Goal: Find specific page/section: Find specific page/section

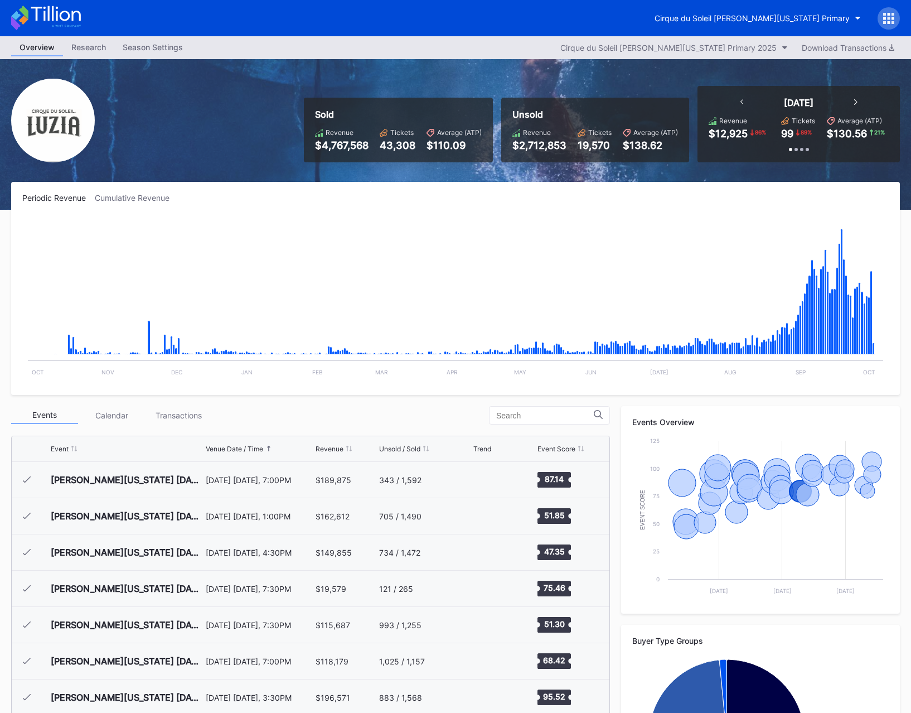
scroll to position [866, 0]
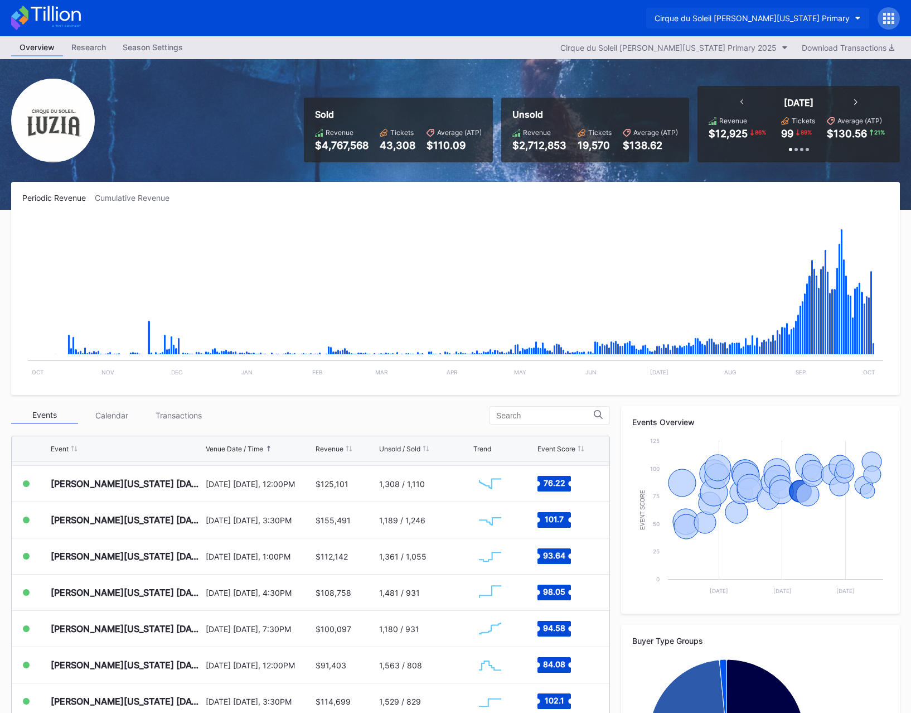
click at [766, 23] on button "Cirque du Soleil [PERSON_NAME][US_STATE] Primary" at bounding box center [757, 18] width 223 height 21
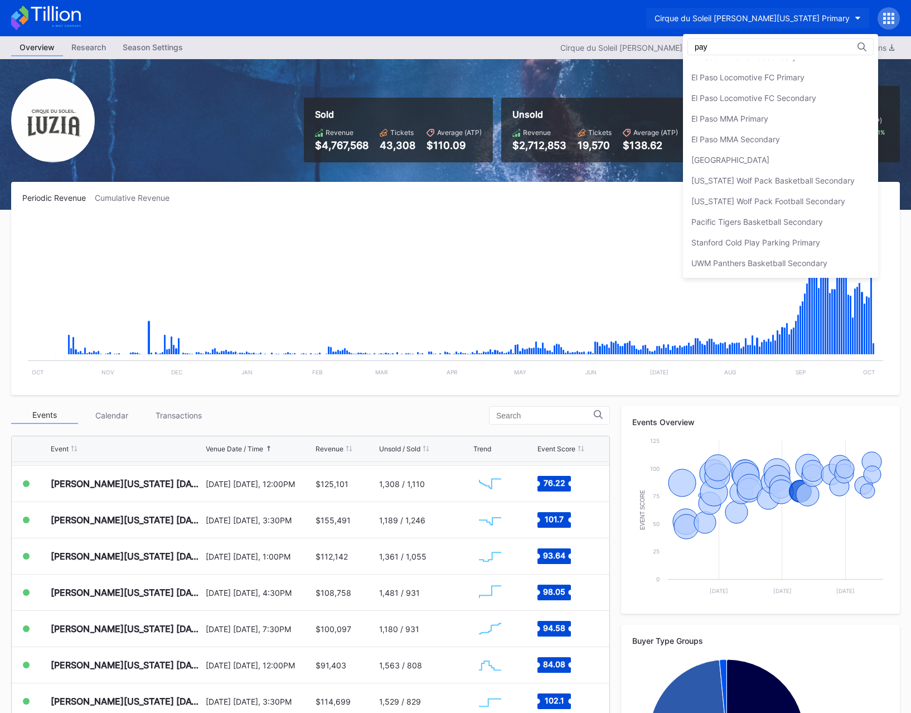
scroll to position [0, 0]
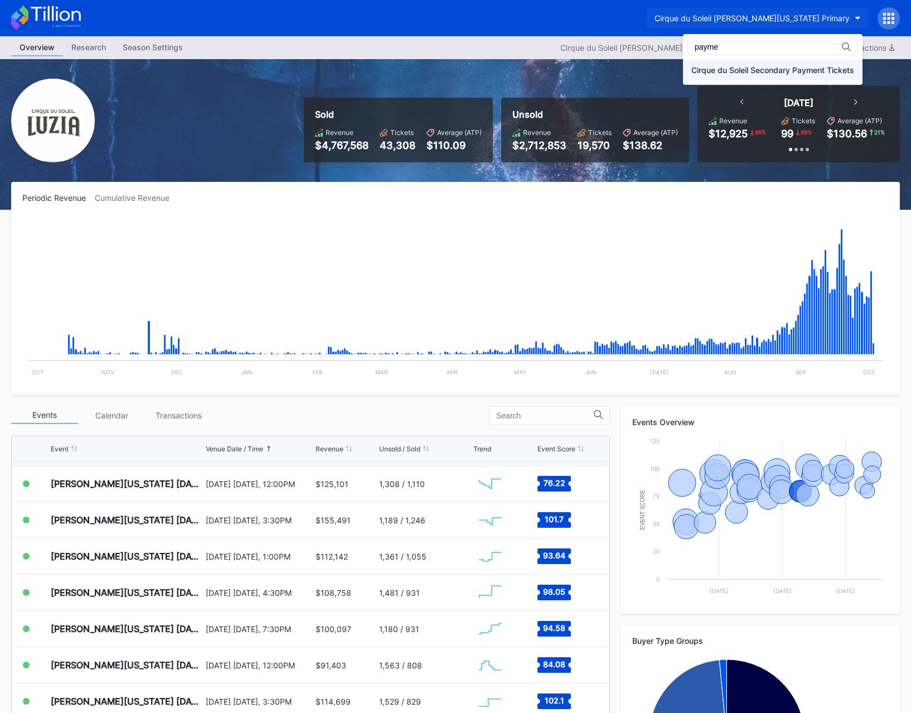
type input "payme"
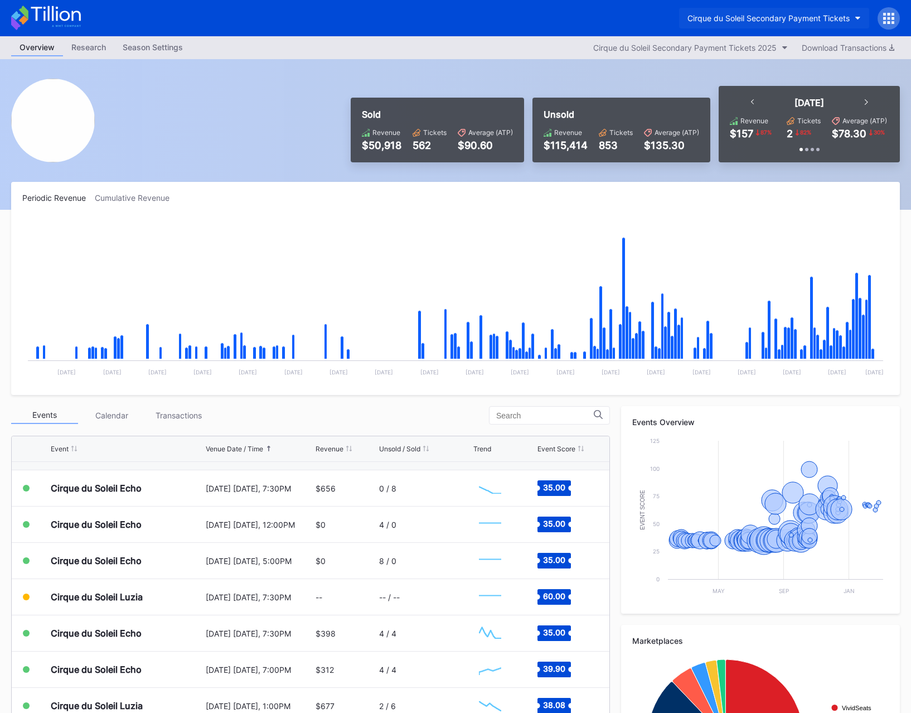
click at [783, 19] on div "Cirque du Soleil Secondary Payment Tickets" at bounding box center [769, 17] width 162 height 9
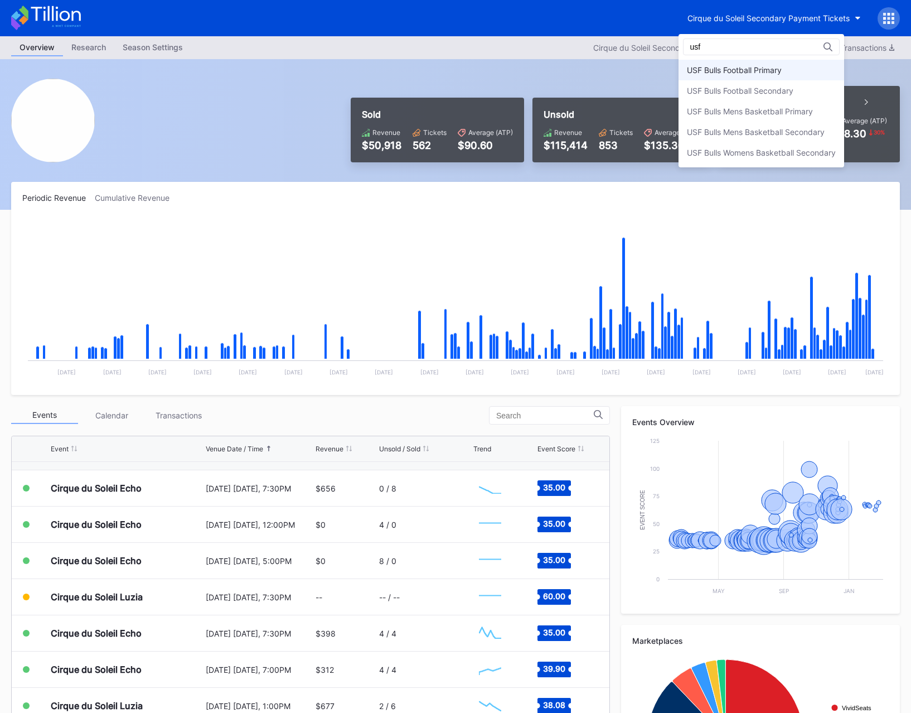
type input "usf"
click at [777, 62] on div "USF Bulls Football Primary" at bounding box center [762, 70] width 166 height 21
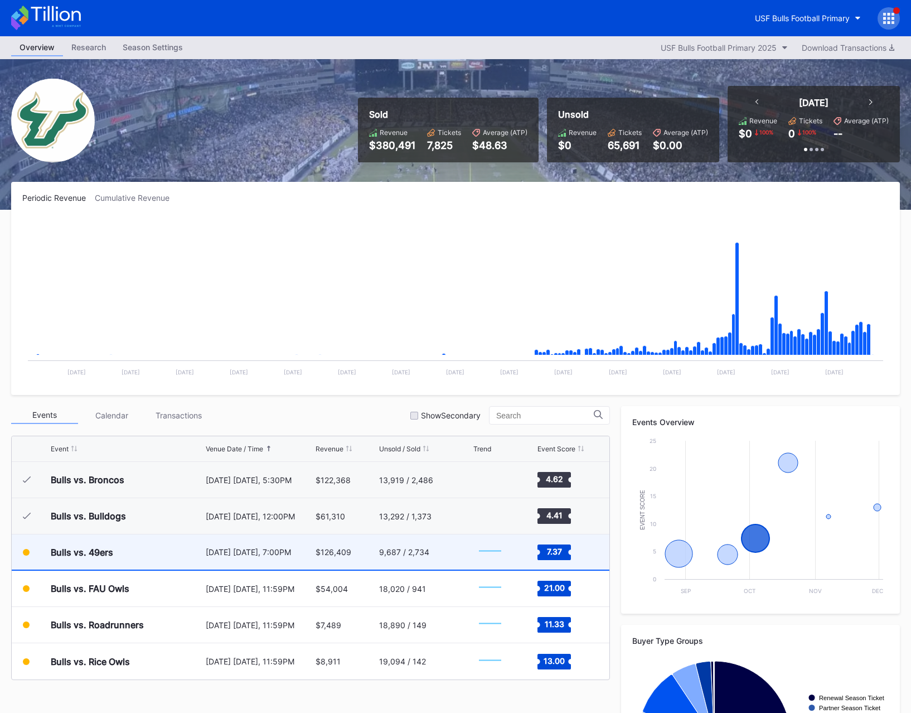
click at [414, 562] on div "9,687 / 2,734" at bounding box center [424, 551] width 91 height 35
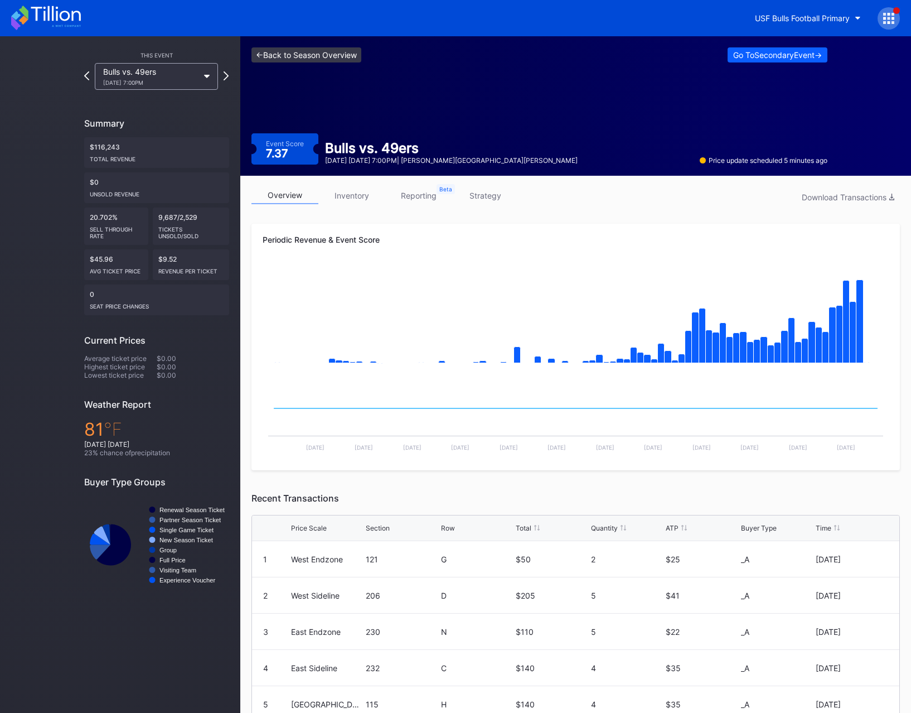
click at [291, 57] on link "<- Back to Season Overview" at bounding box center [307, 54] width 110 height 15
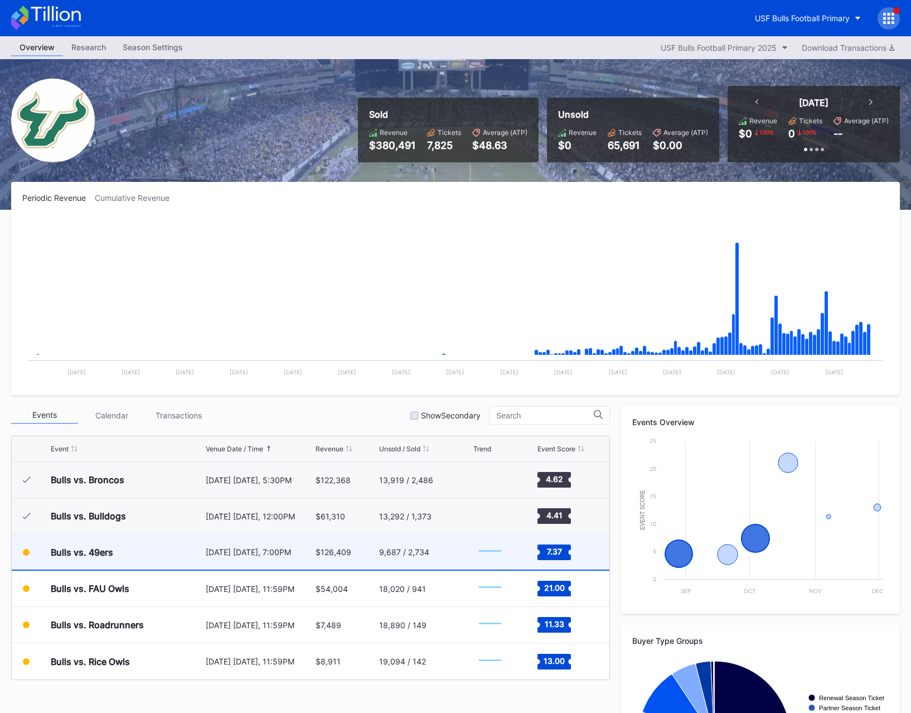
click at [238, 554] on div "[DATE] [DATE], 7:00PM" at bounding box center [259, 551] width 107 height 9
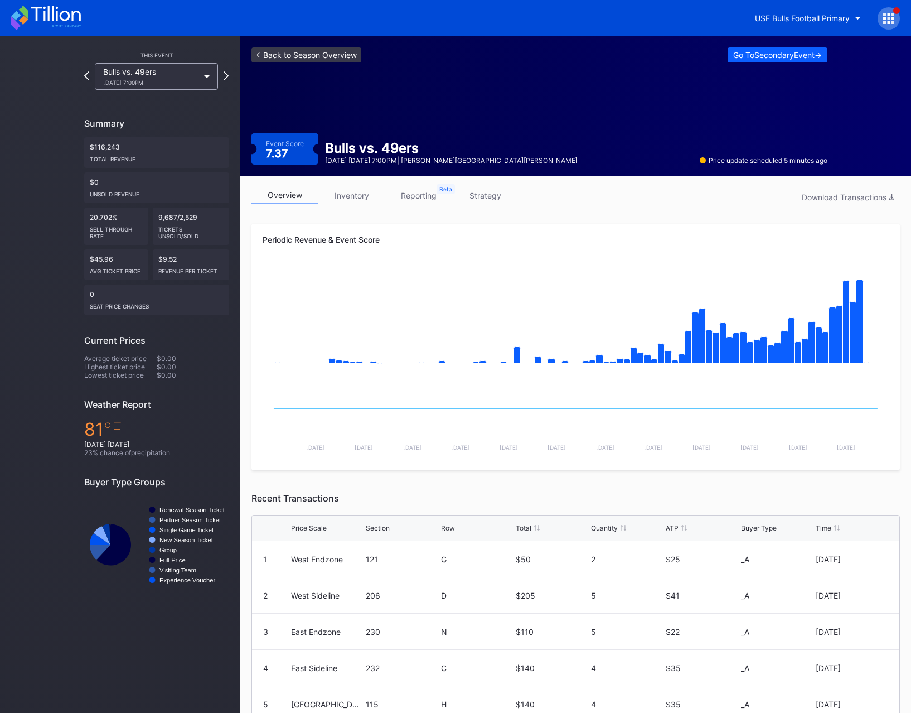
click at [318, 57] on link "<- Back to Season Overview" at bounding box center [307, 54] width 110 height 15
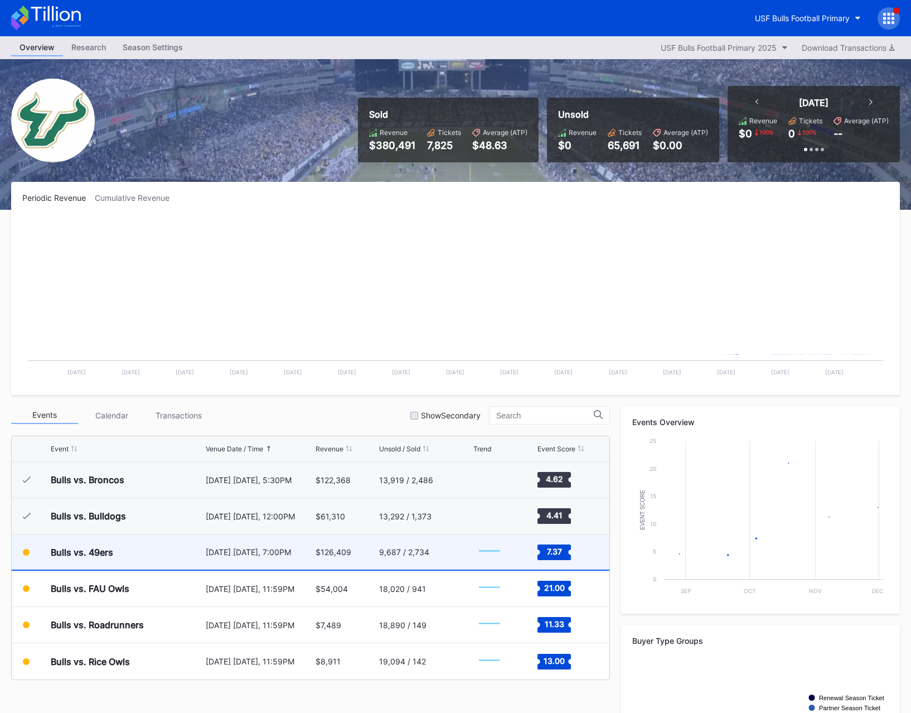
click at [186, 559] on div "Bulls vs. 49ers" at bounding box center [127, 551] width 152 height 35
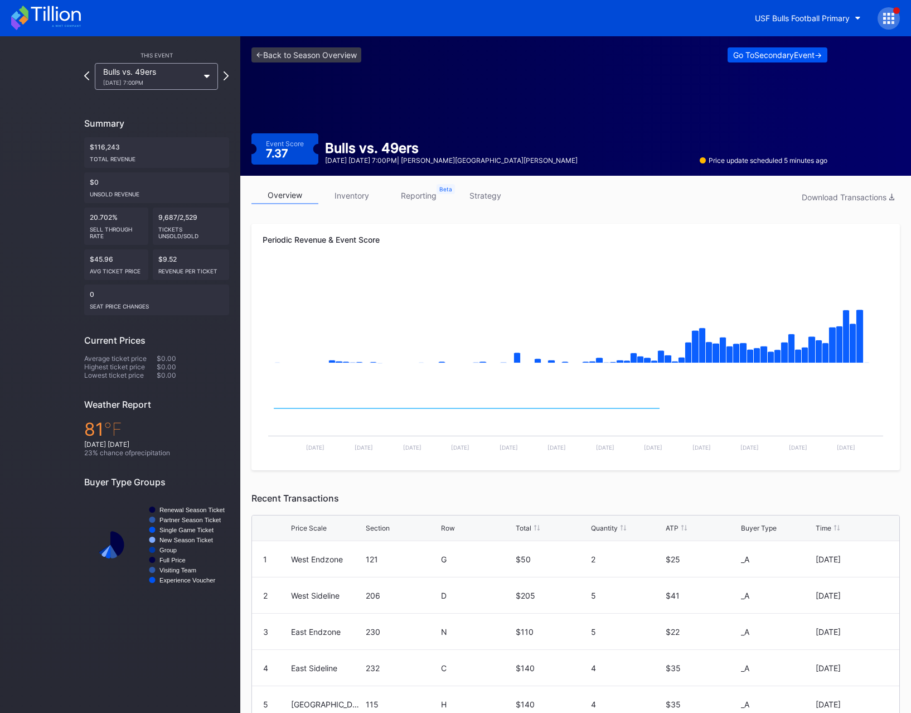
click at [744, 53] on div "Go To Secondary Event ->" at bounding box center [777, 54] width 89 height 9
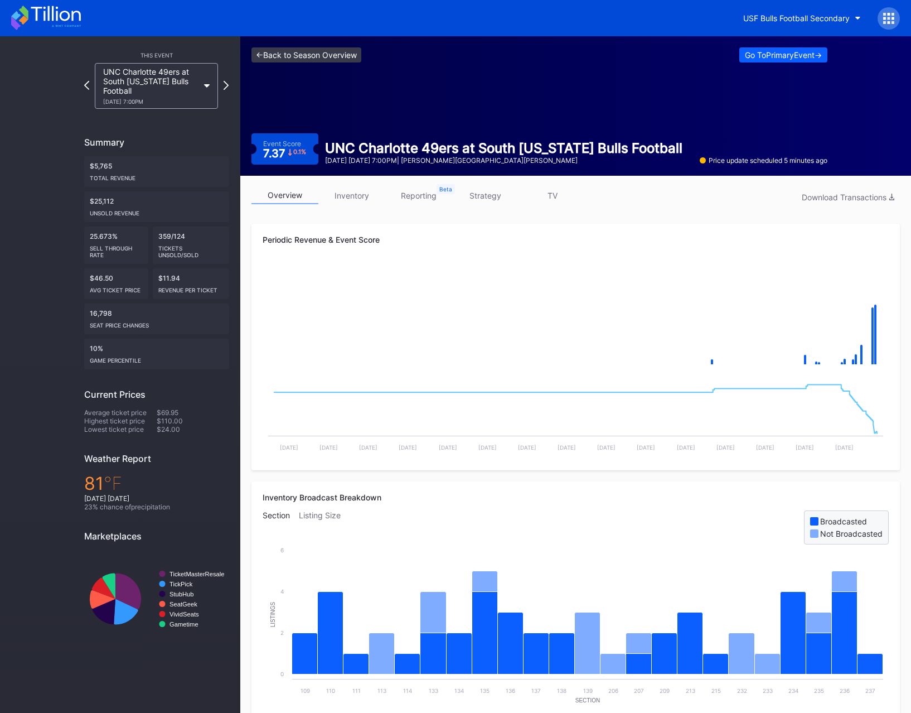
click at [297, 50] on link "<- Back to Season Overview" at bounding box center [307, 54] width 110 height 15
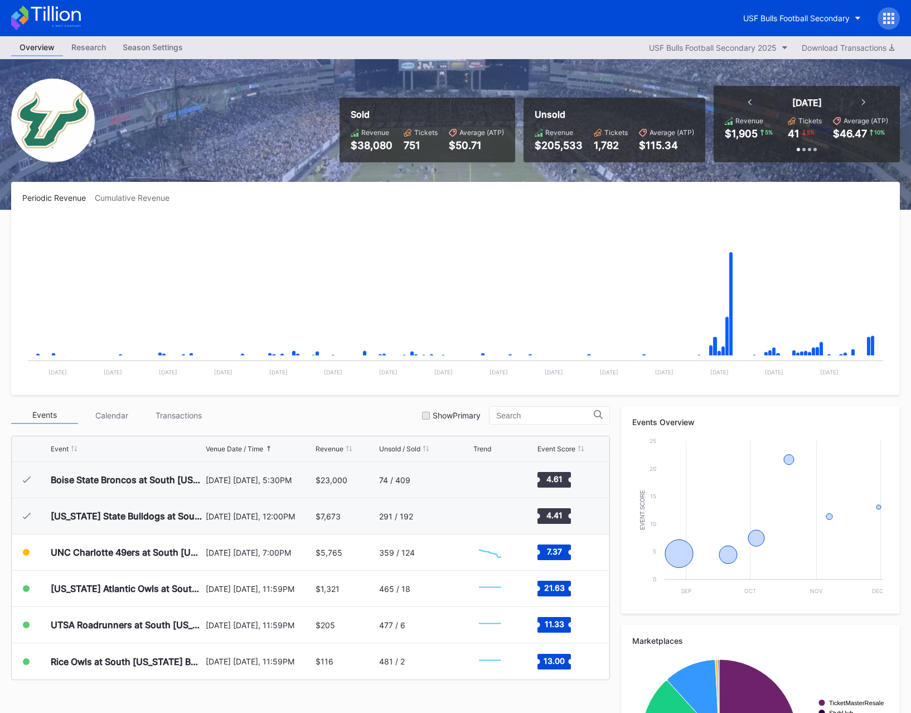
click at [412, 76] on div "Sold Revenue $38,080 Tickets 751 Average (ATP) $50.71 Unsold Revenue $205,533 T…" at bounding box center [455, 134] width 911 height 151
